Goal: Task Accomplishment & Management: Manage account settings

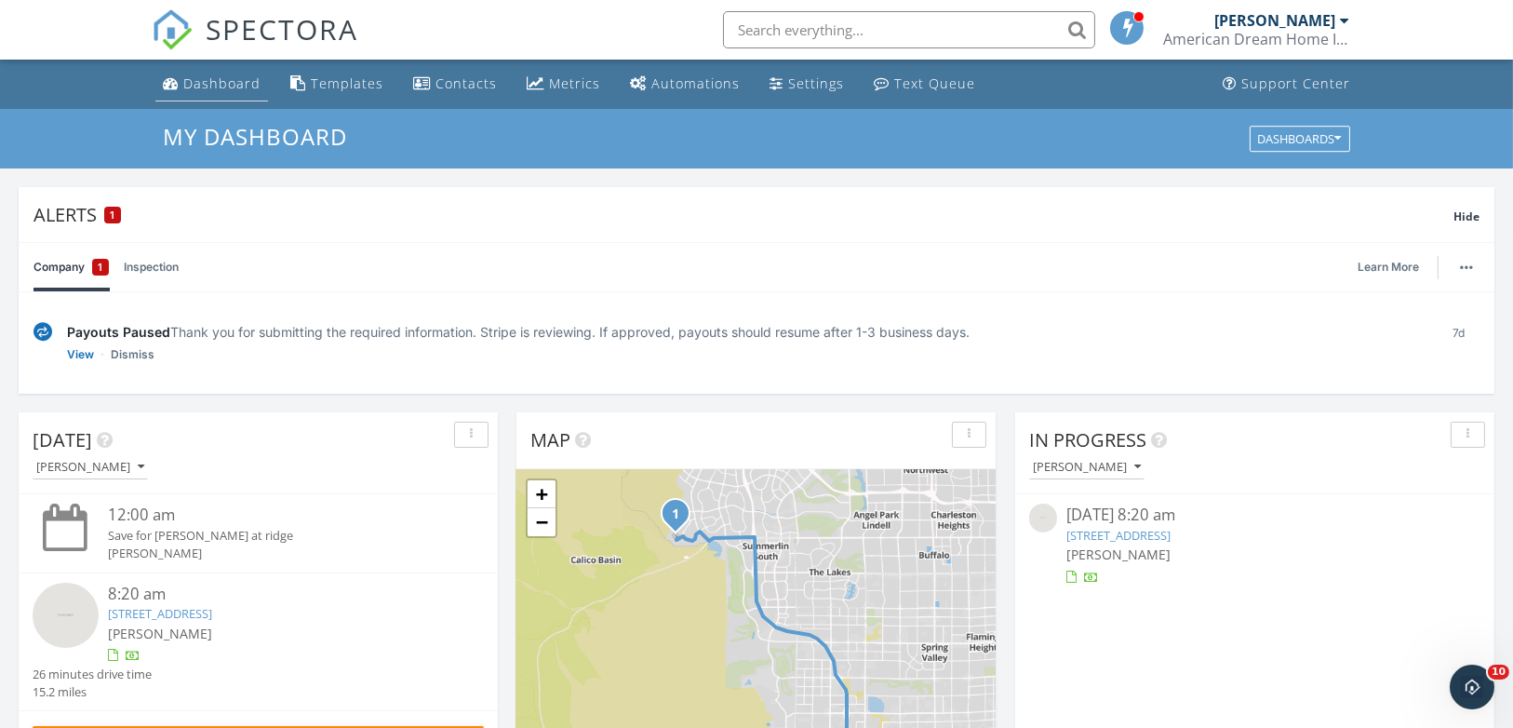
click at [225, 86] on div "Dashboard" at bounding box center [221, 83] width 77 height 18
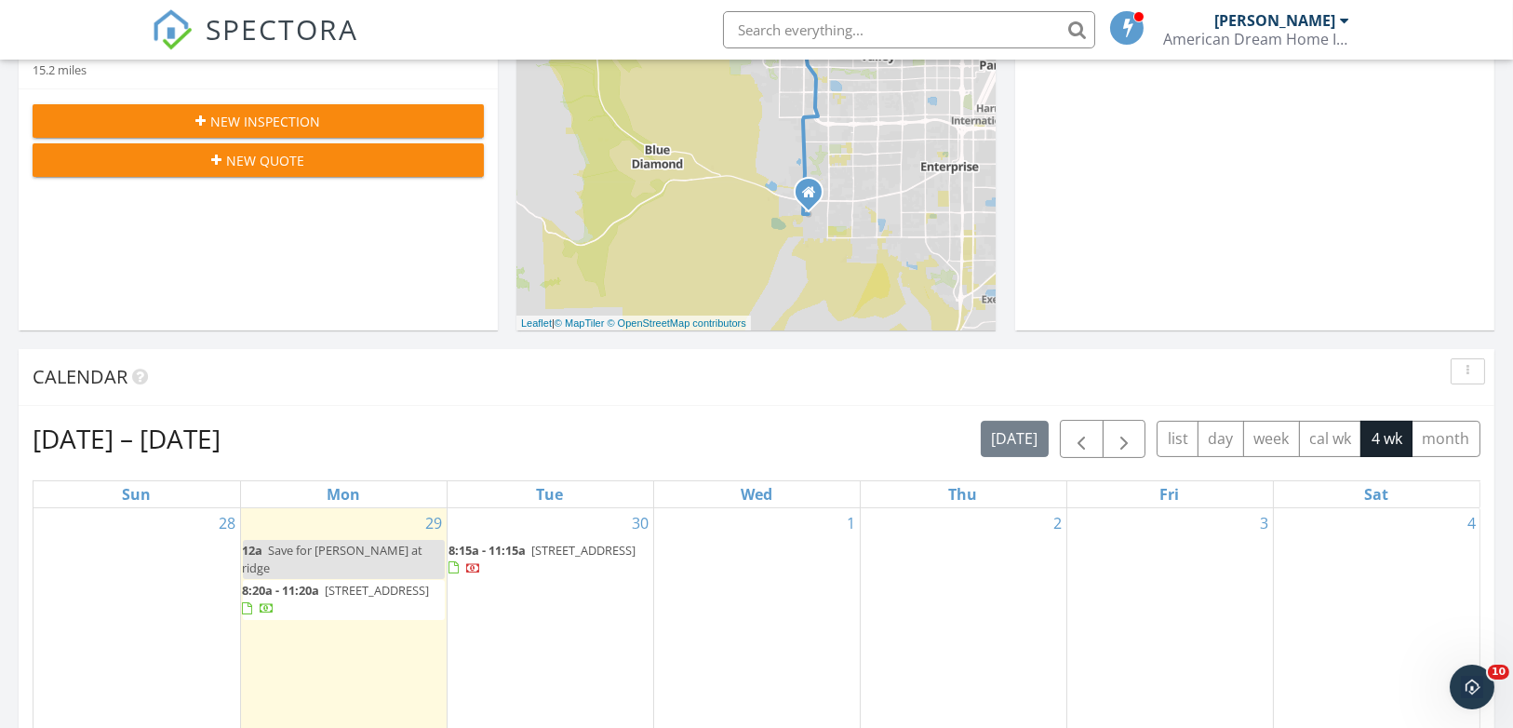
scroll to position [816, 0]
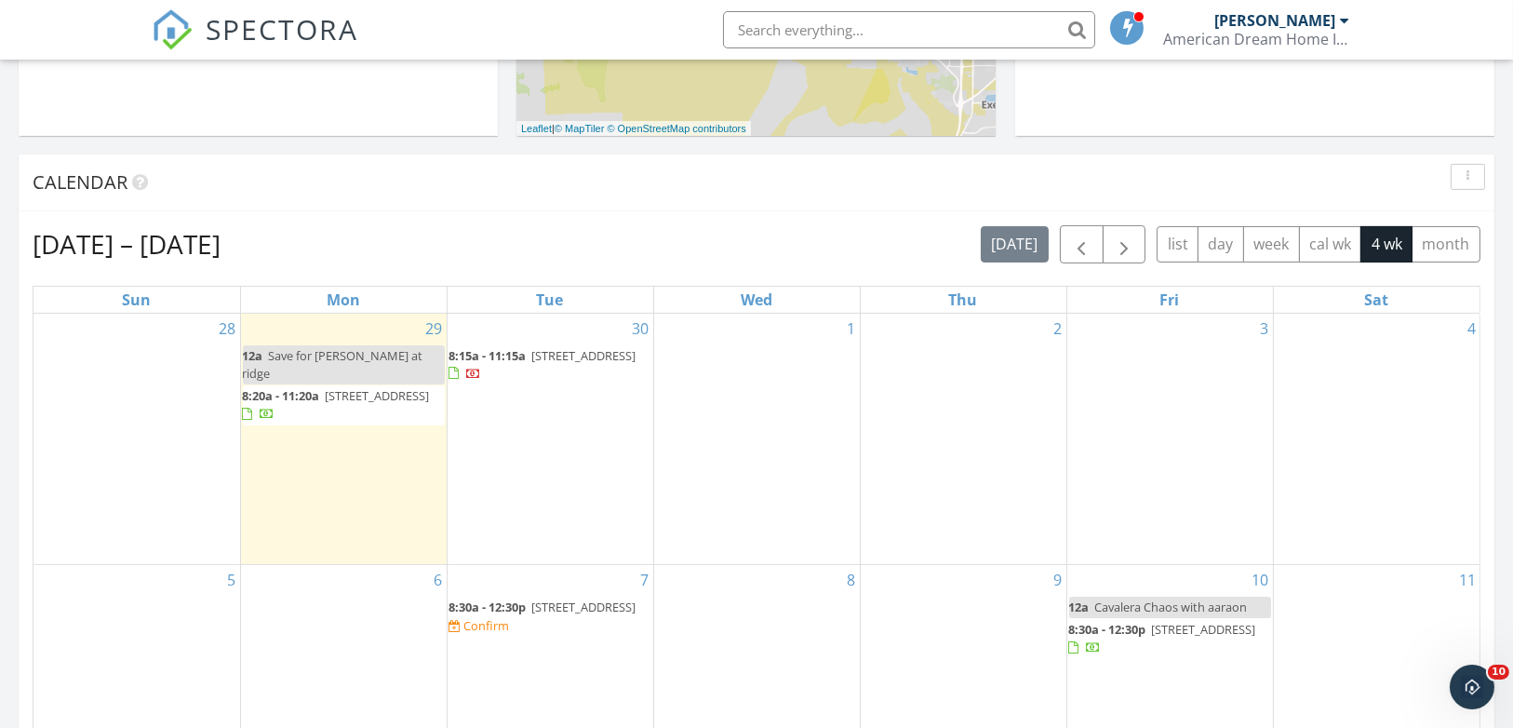
click at [555, 460] on div "30 8:15a - 11:15a 6728 Regency Ridge Ct, Las Vegas 89148" at bounding box center [551, 439] width 206 height 250
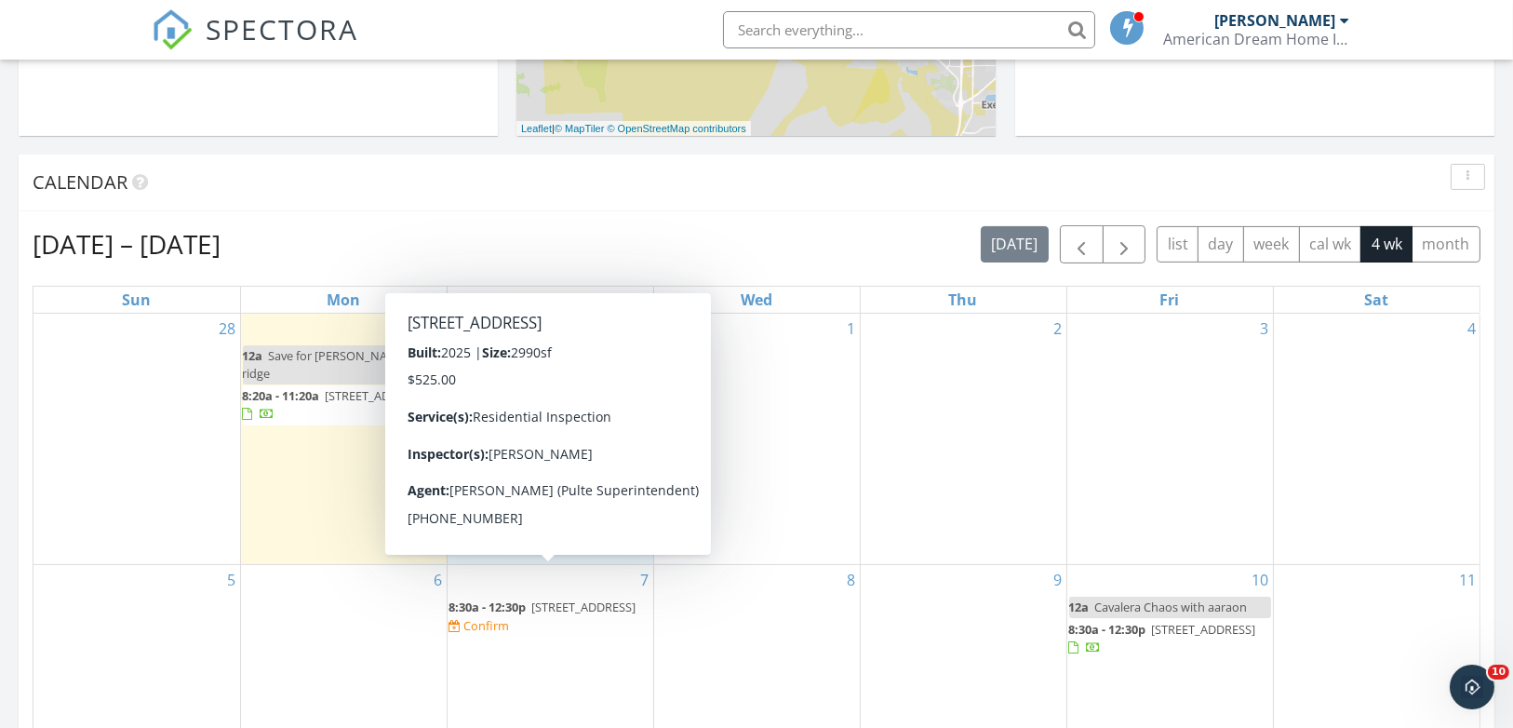
click at [561, 598] on span "10438 Arbor Ridge, Las Vegas 89148" at bounding box center [584, 606] width 104 height 17
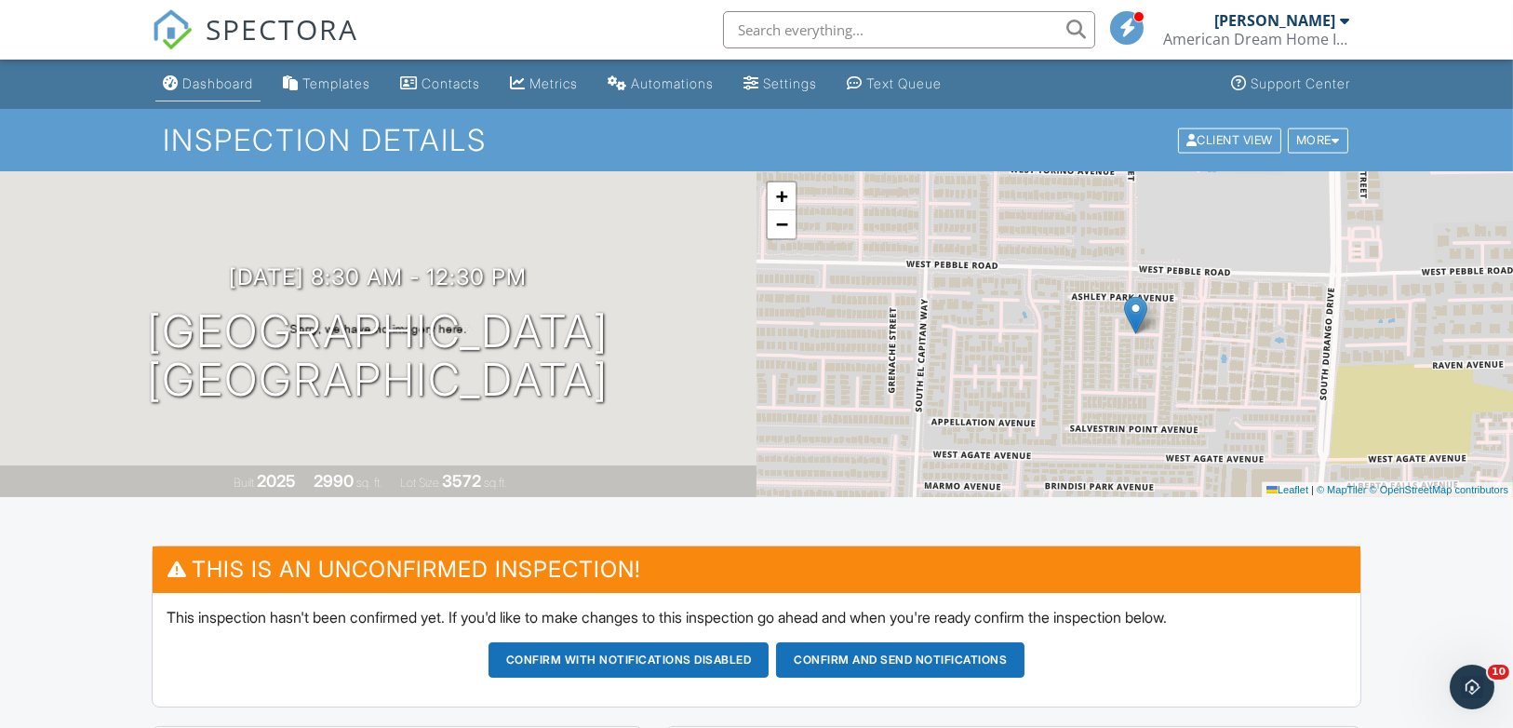
click at [208, 84] on div "Dashboard" at bounding box center [217, 83] width 71 height 16
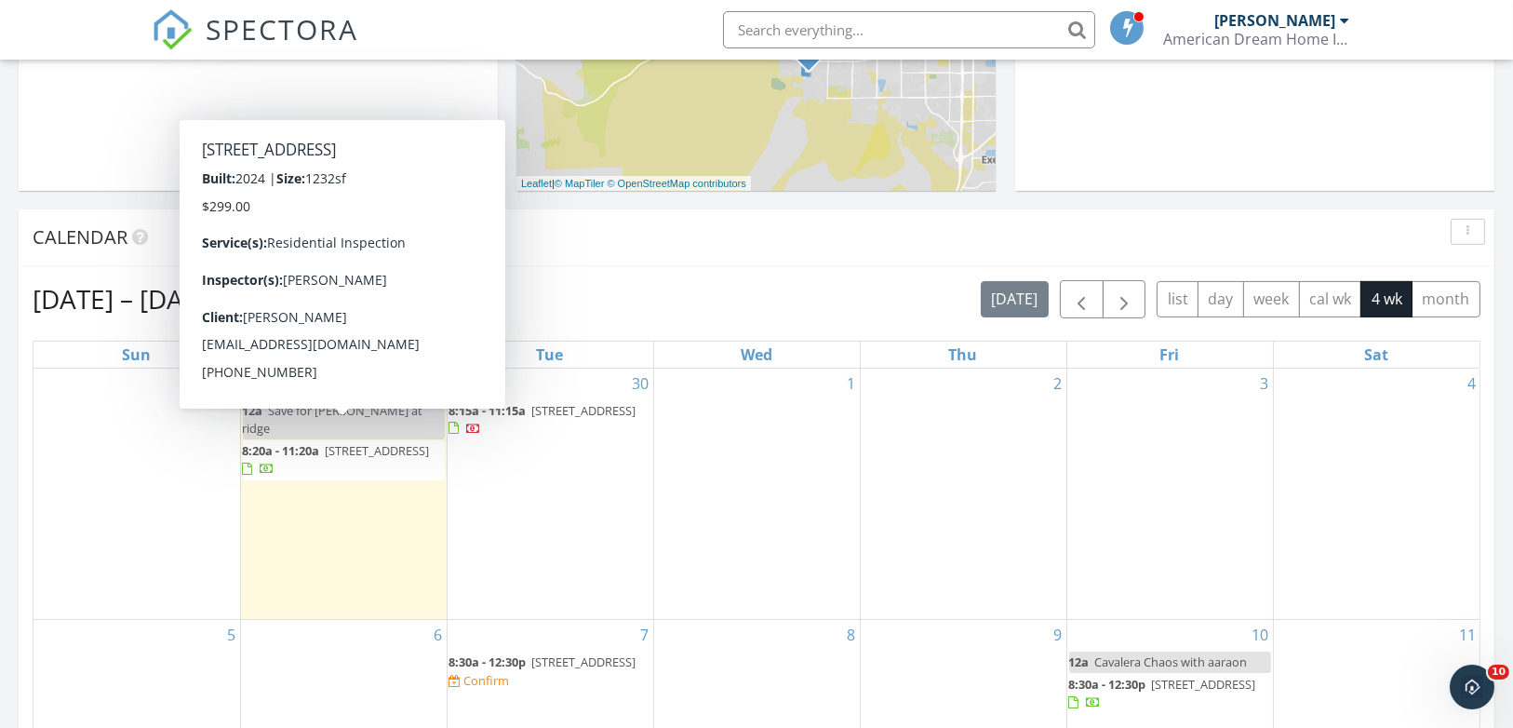
click at [354, 442] on span "897 Regent Ter Ln, Las Vegas 89138" at bounding box center [378, 450] width 104 height 17
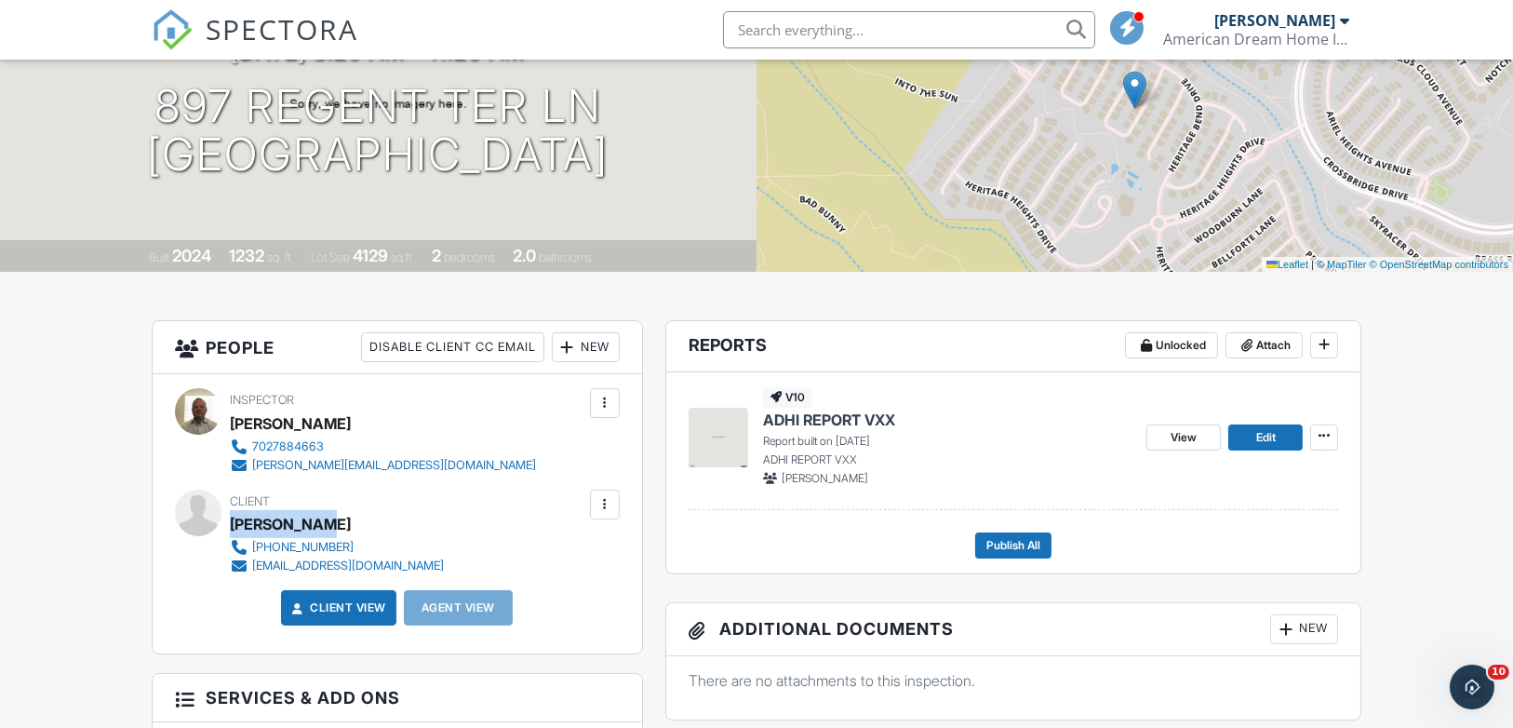
drag, startPoint x: 325, startPoint y: 523, endPoint x: 230, endPoint y: 527, distance: 95.0
click at [230, 527] on div "Jenny Xiong" at bounding box center [344, 524] width 229 height 28
click at [1252, 442] on link "Edit" at bounding box center [1265, 437] width 74 height 26
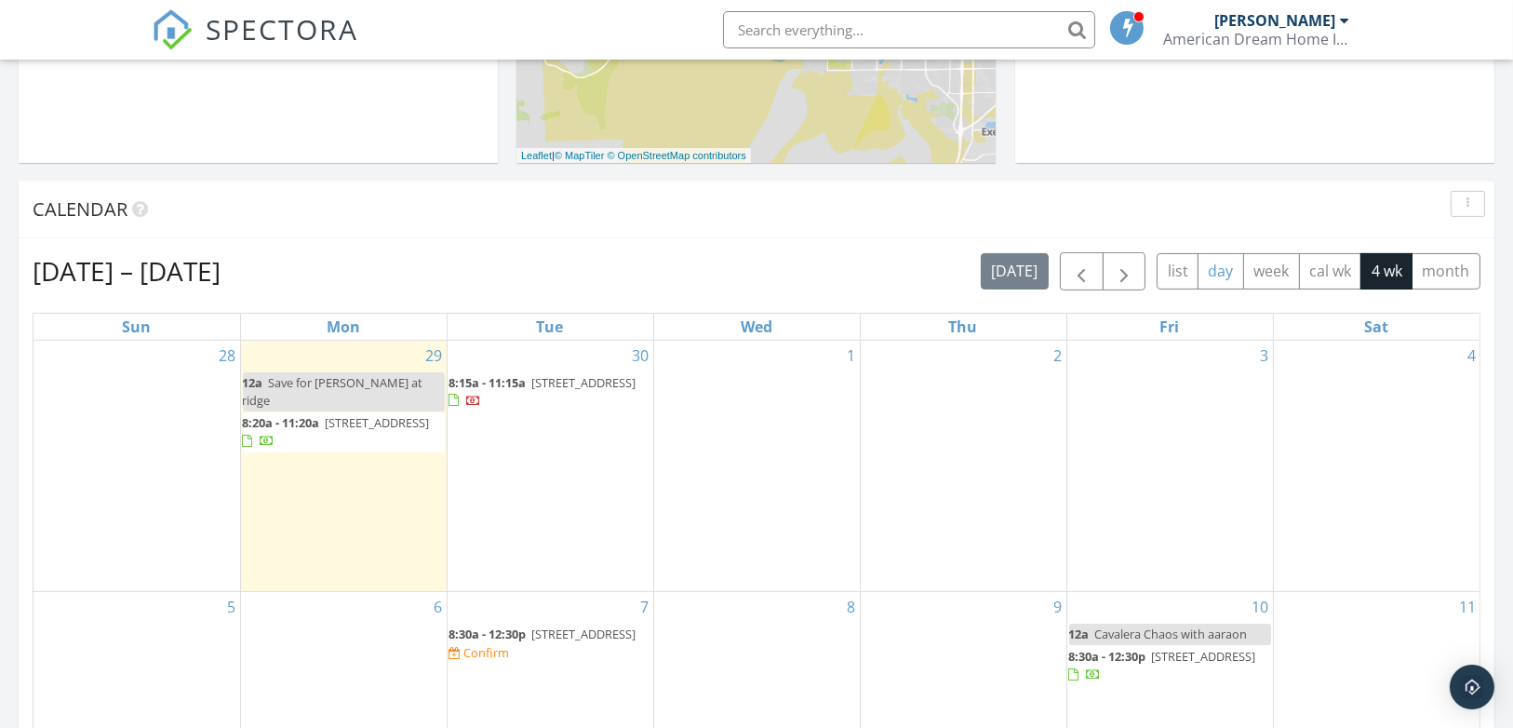
scroll to position [649, 0]
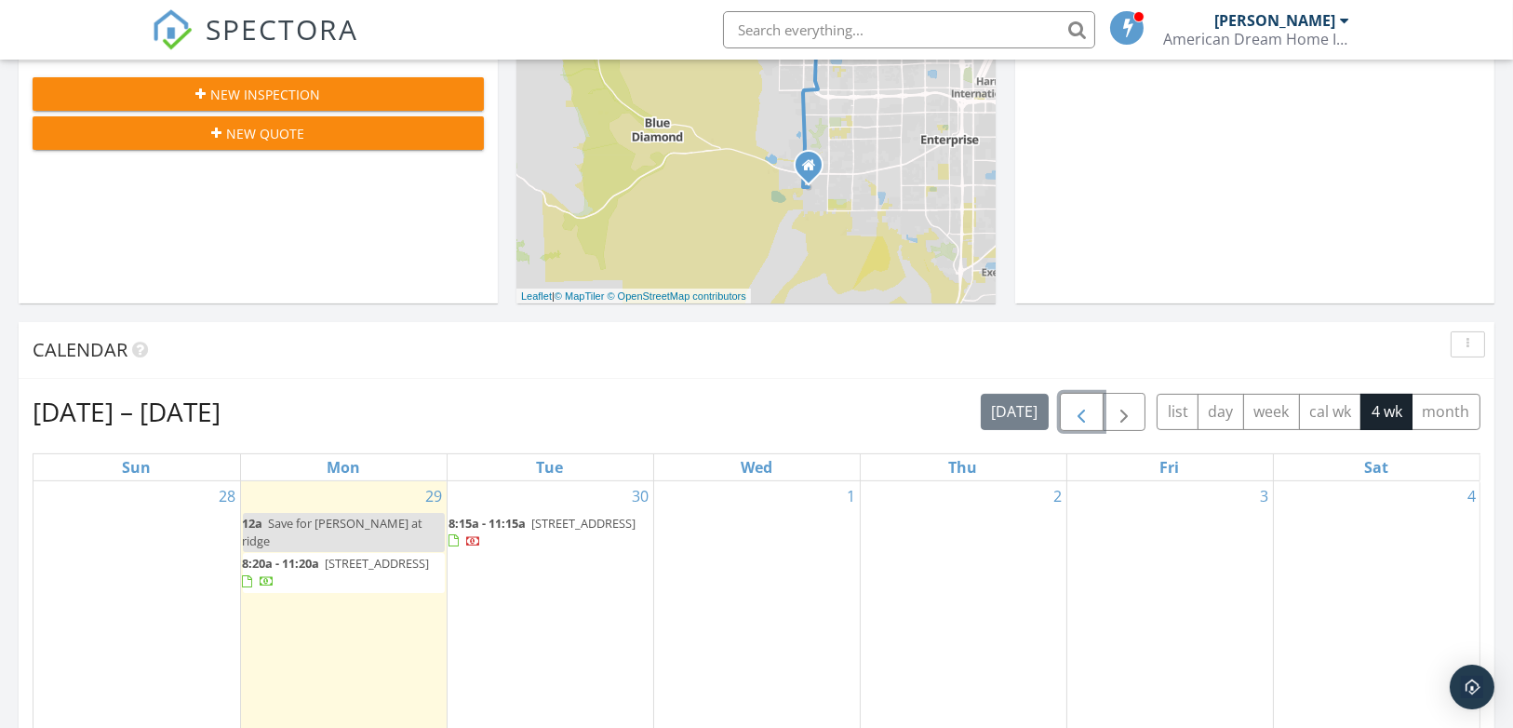
click at [1089, 415] on span "button" at bounding box center [1081, 412] width 22 height 22
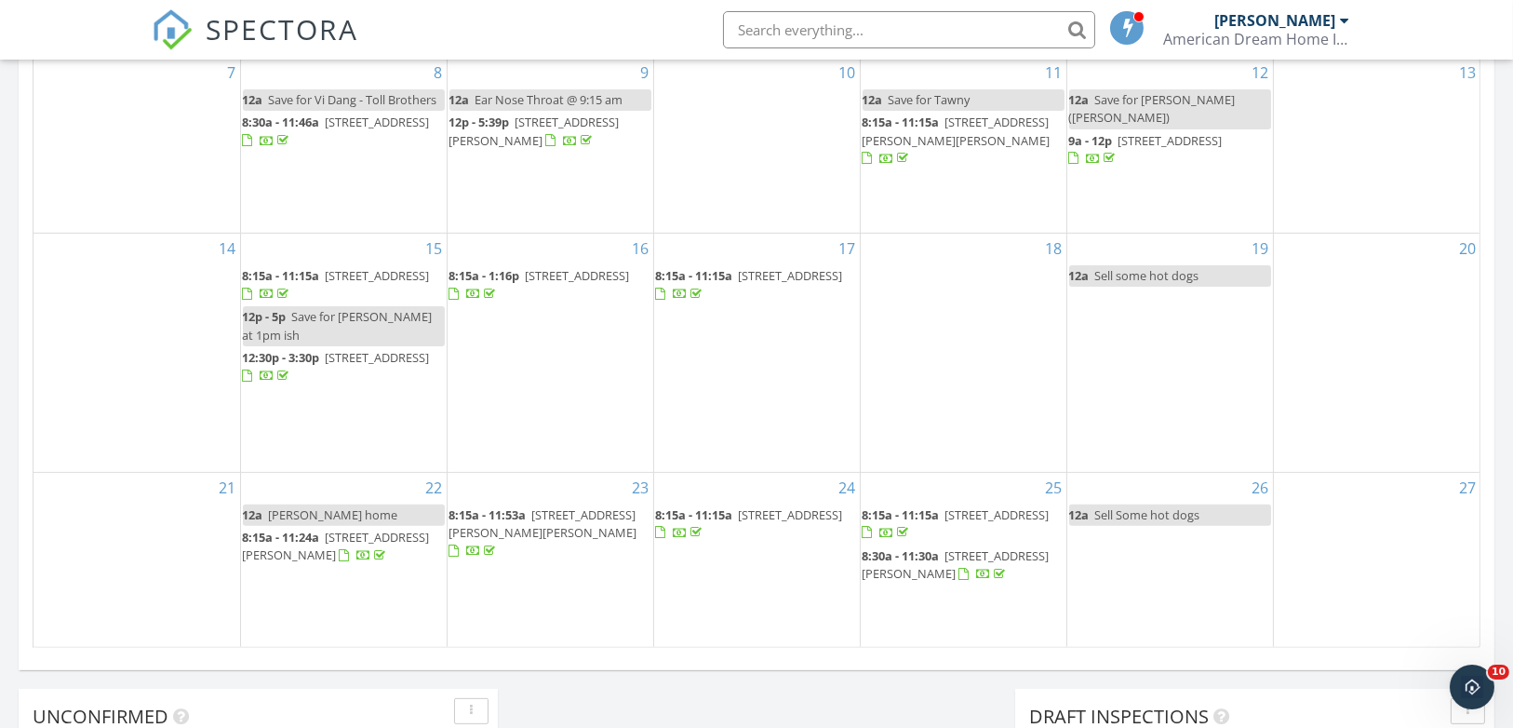
scroll to position [0, 0]
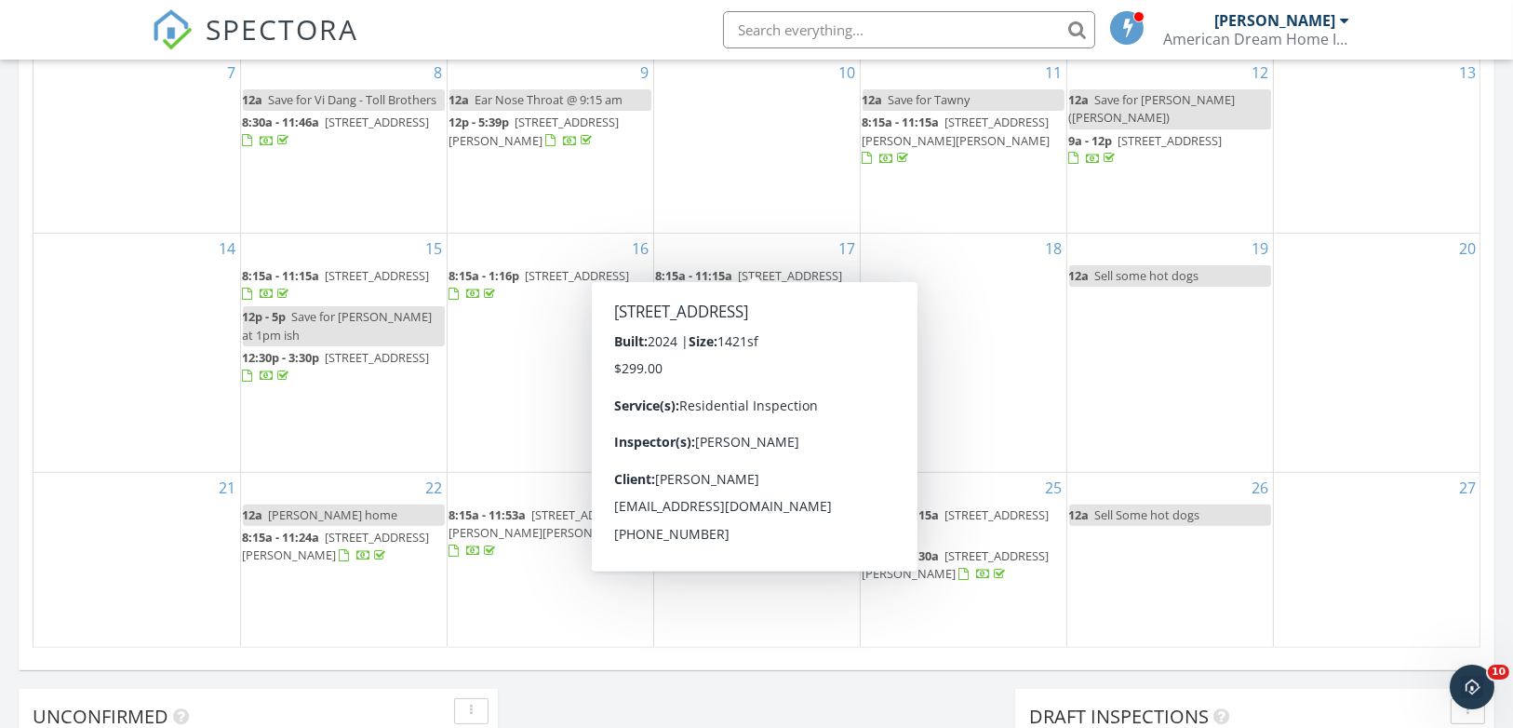
click at [759, 267] on span "12588 Heritage Bend Dr, Las Vegas 89138" at bounding box center [791, 275] width 104 height 17
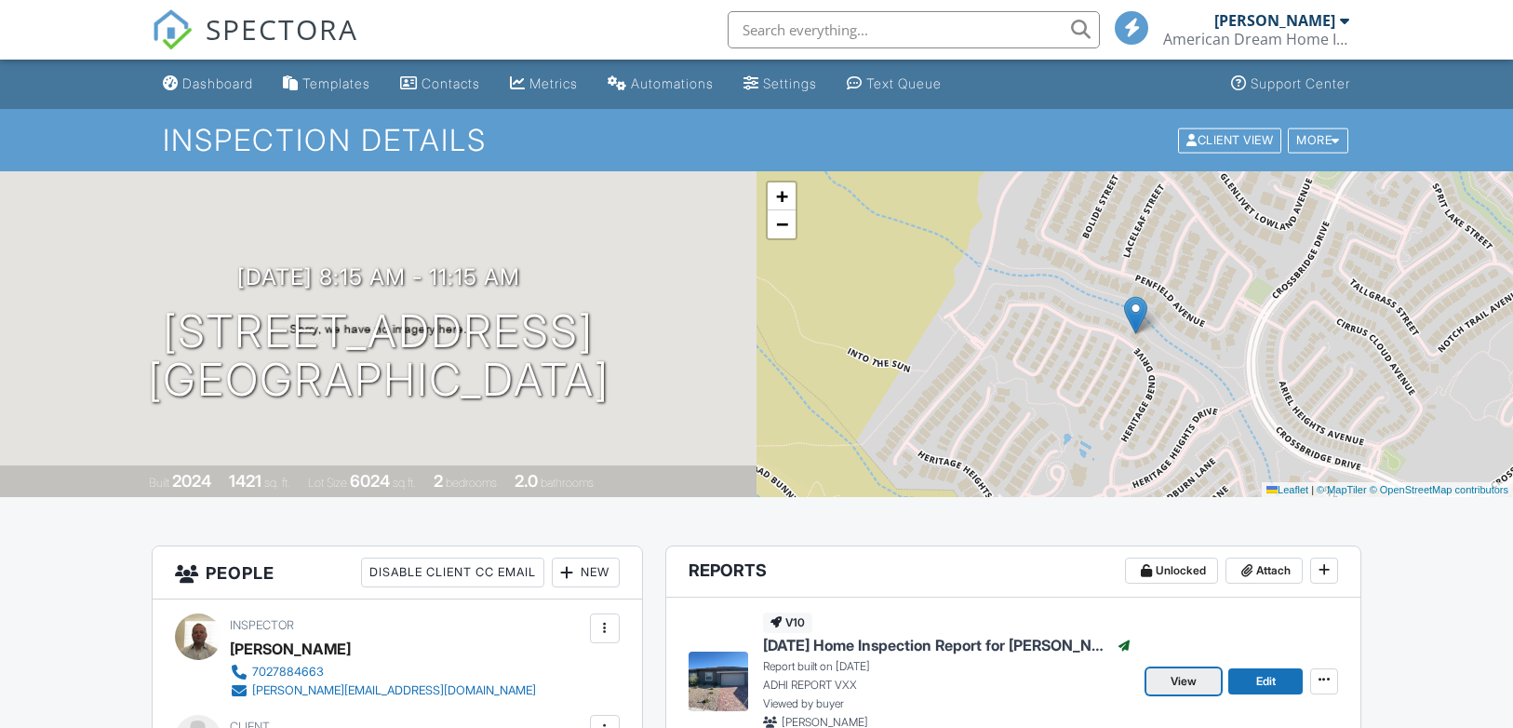
click at [1171, 672] on span "View" at bounding box center [1184, 681] width 26 height 19
